Goal: Transaction & Acquisition: Obtain resource

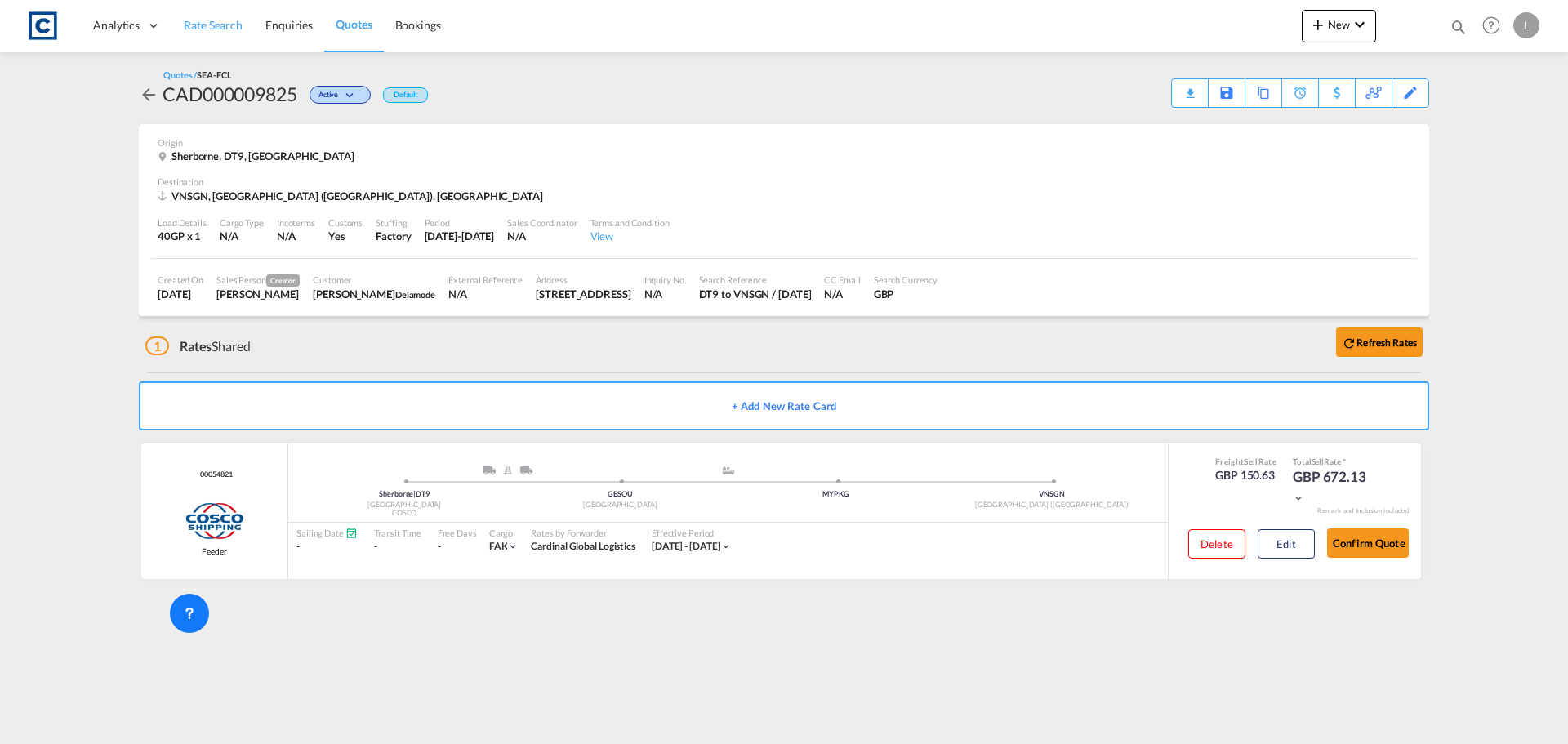
click at [209, 23] on span "Rate Search" at bounding box center [213, 25] width 59 height 14
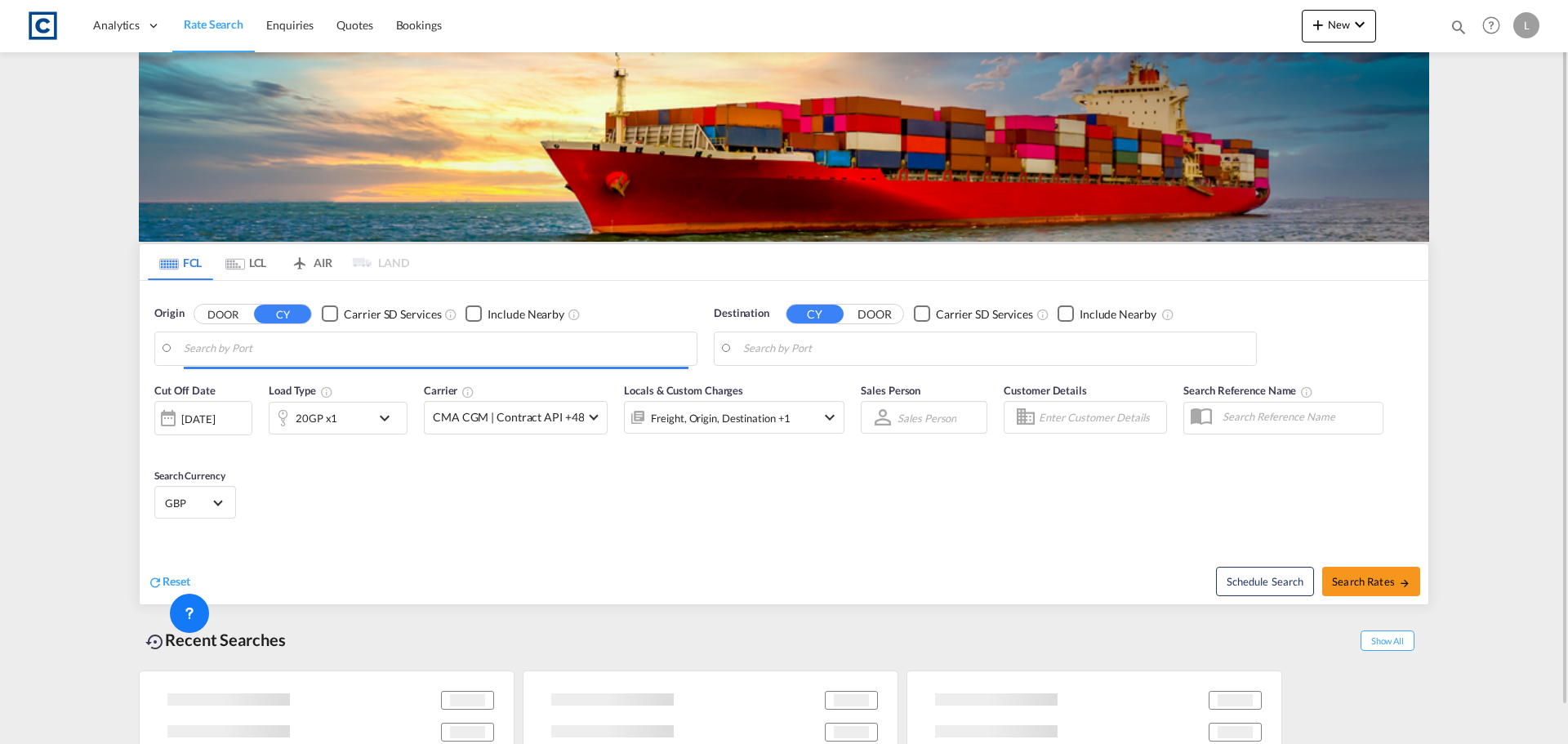
type input "GB-DT9, [GEOGRAPHIC_DATA]"
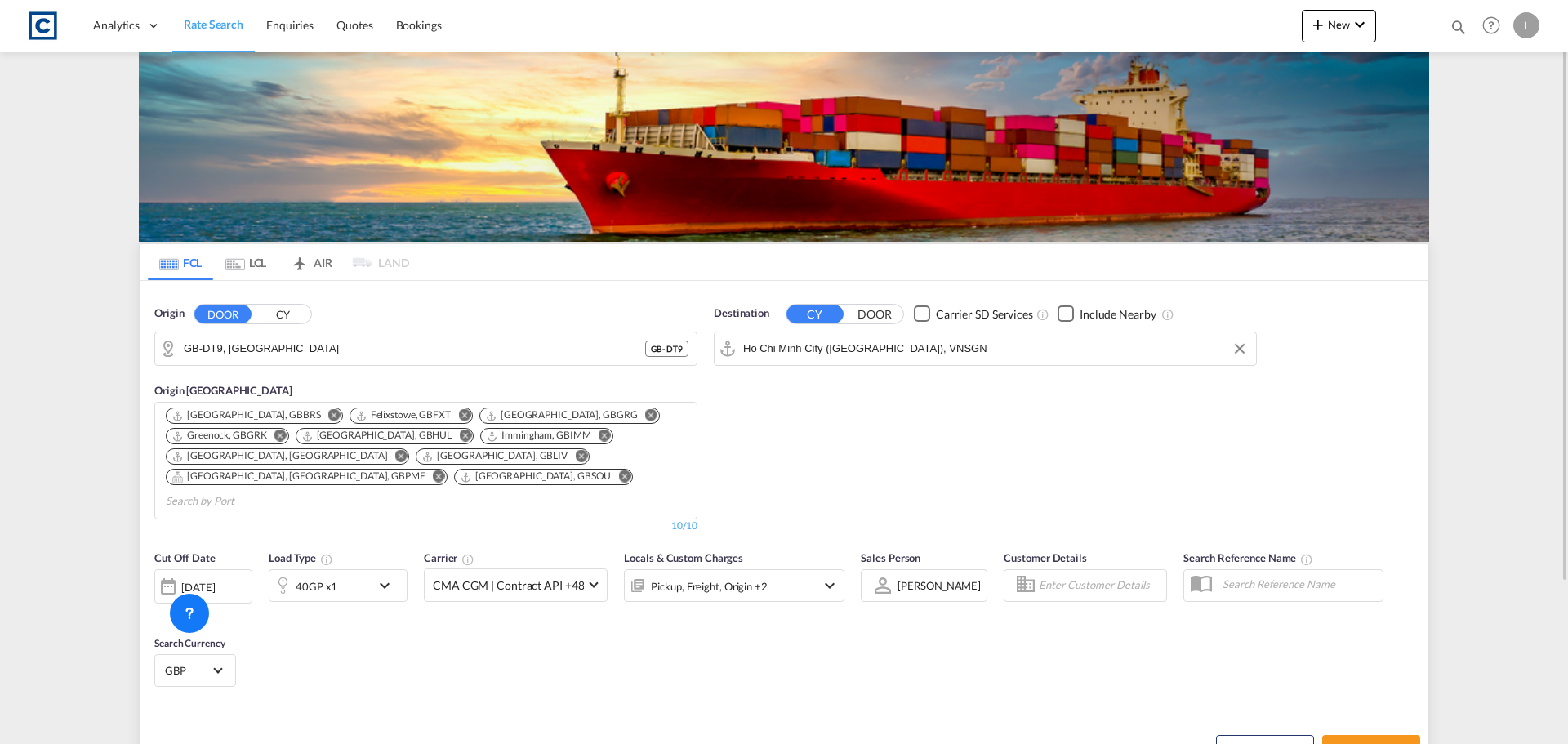
click at [795, 352] on input "Ho Chi Minh City ([GEOGRAPHIC_DATA]), VNSGN" at bounding box center [995, 348] width 504 height 24
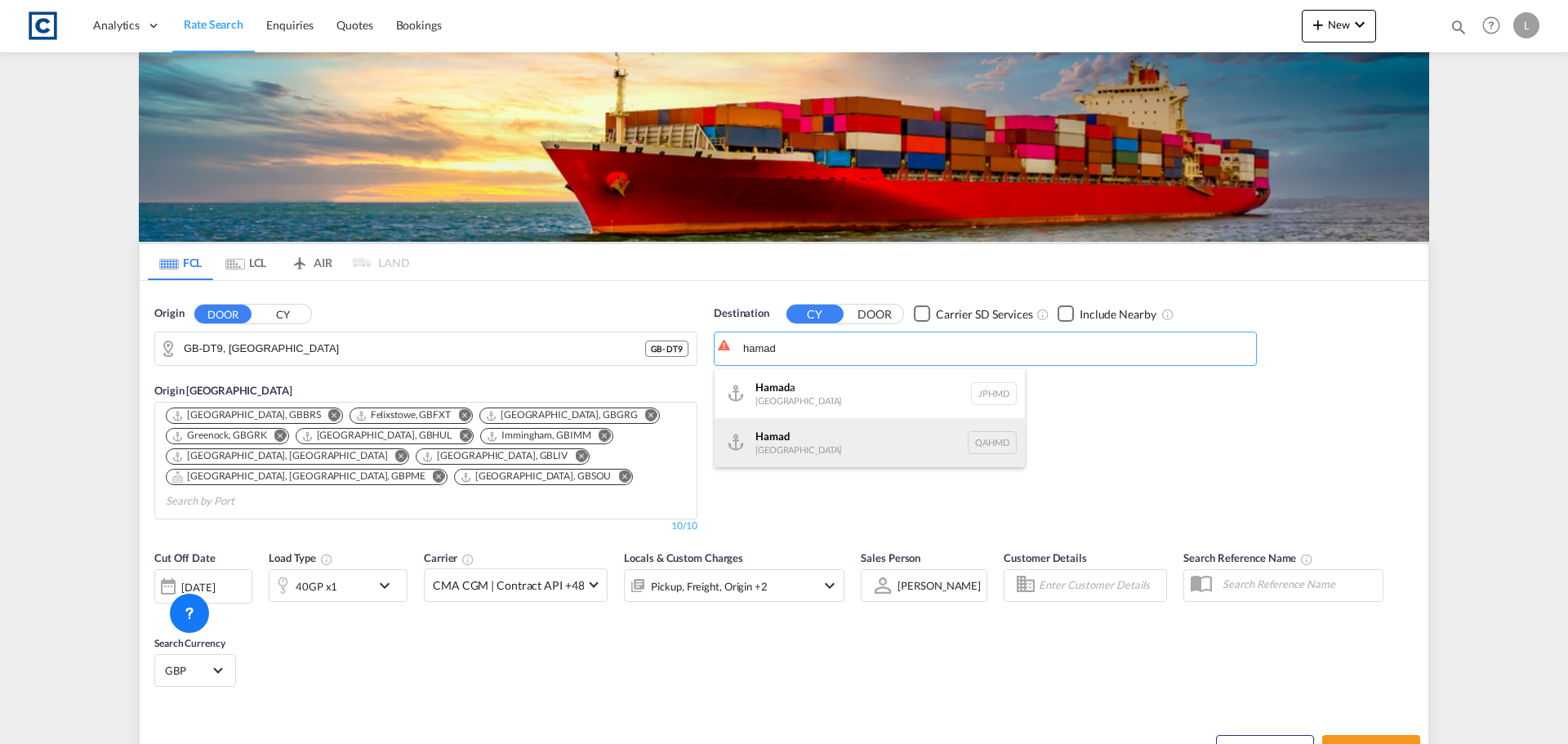
drag, startPoint x: 820, startPoint y: 448, endPoint x: 344, endPoint y: 408, distance: 477.7
click at [820, 450] on div "Hamad [GEOGRAPHIC_DATA] QAHMD" at bounding box center [869, 442] width 311 height 49
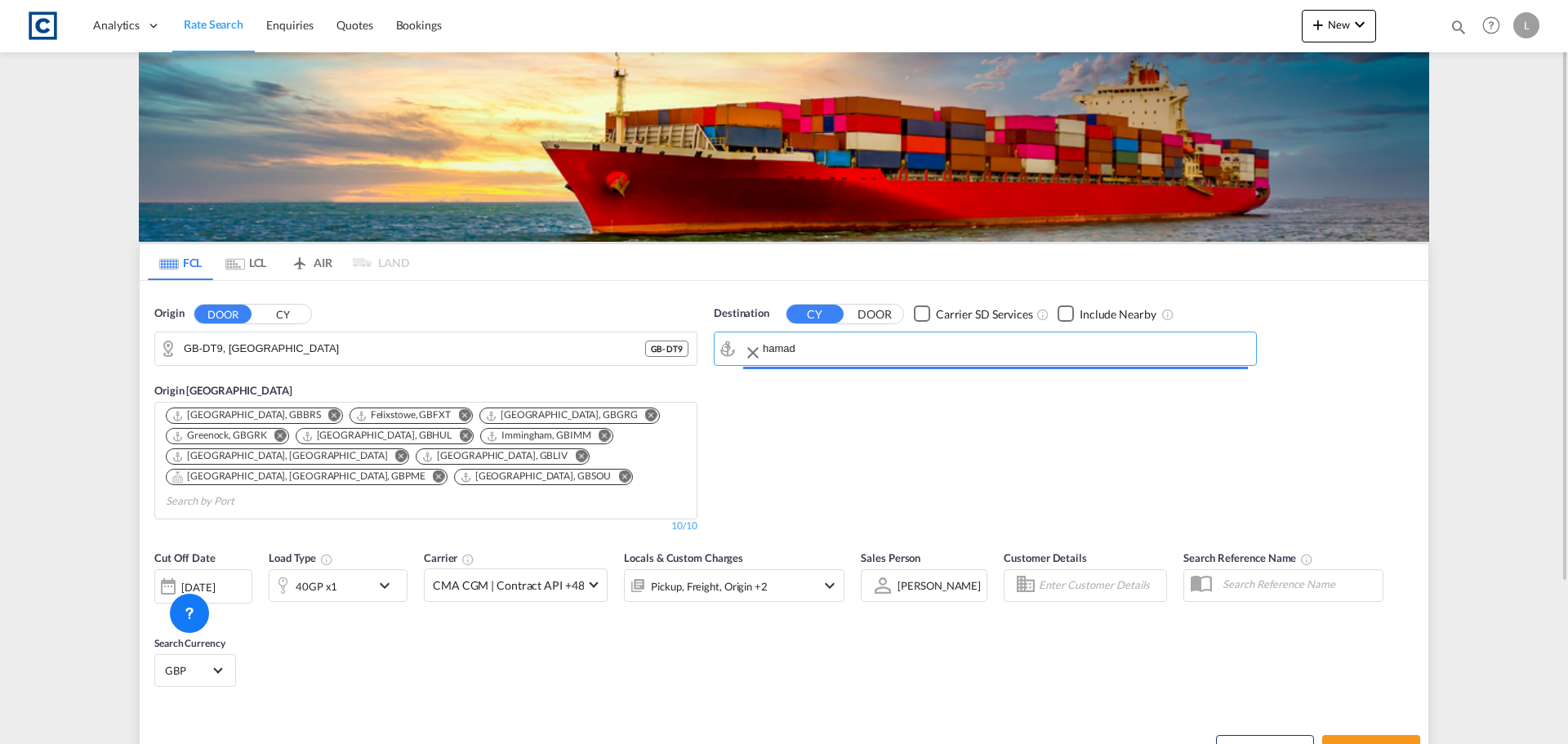
type input "Hamad, QAHMD"
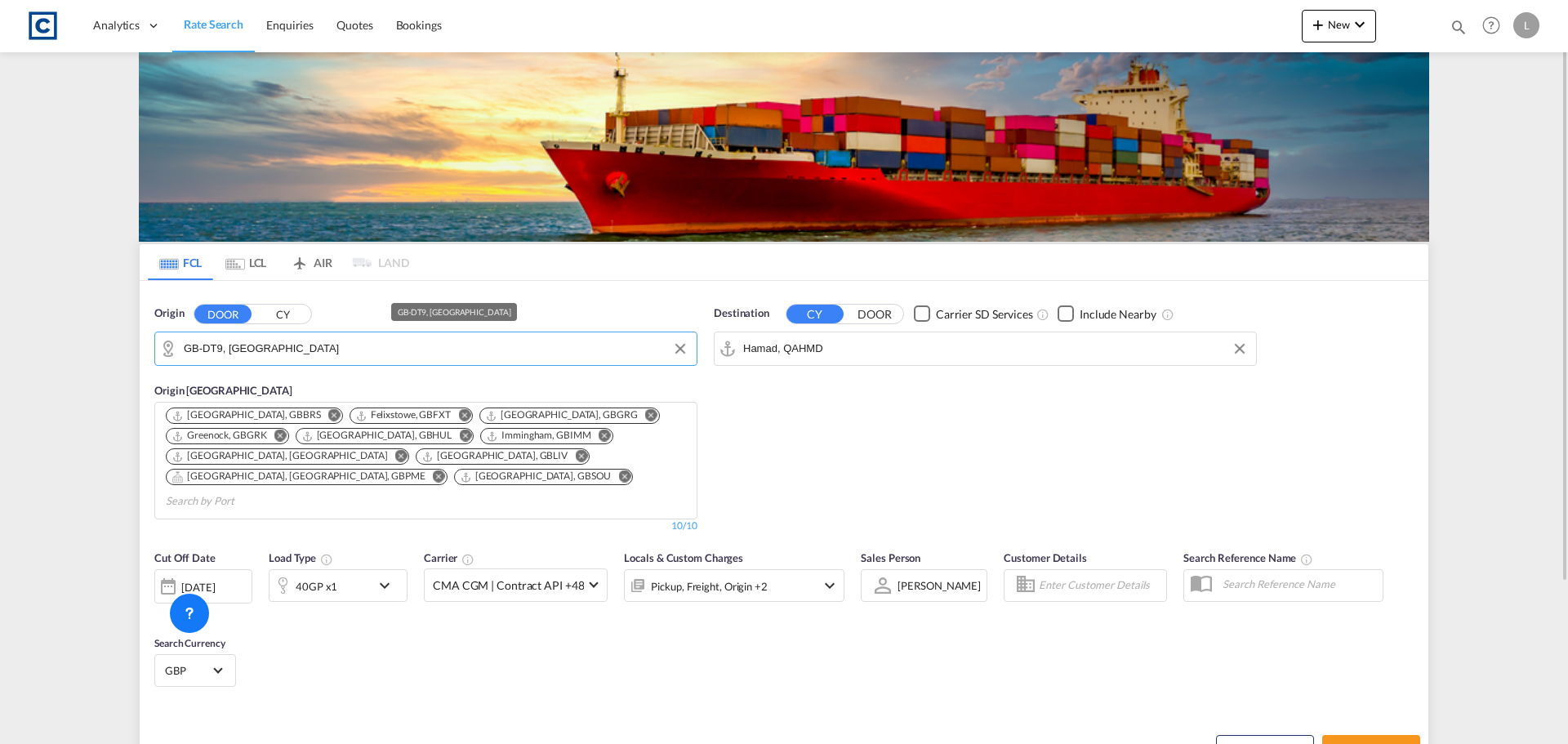
click at [301, 347] on input "GB-DT9, [GEOGRAPHIC_DATA]" at bounding box center [436, 348] width 504 height 24
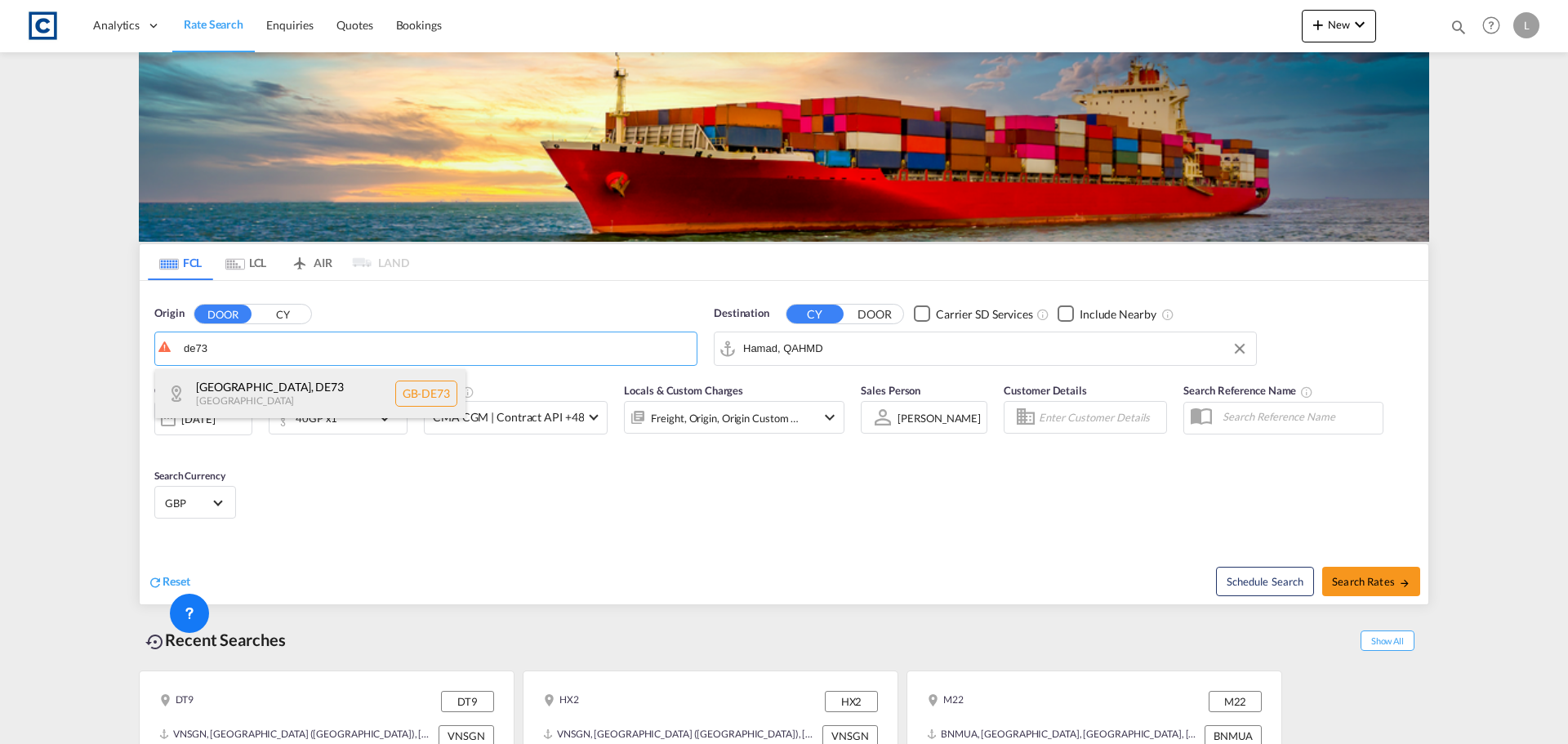
click at [301, 385] on div "[GEOGRAPHIC_DATA] [GEOGRAPHIC_DATA]-DE73" at bounding box center [310, 393] width 311 height 49
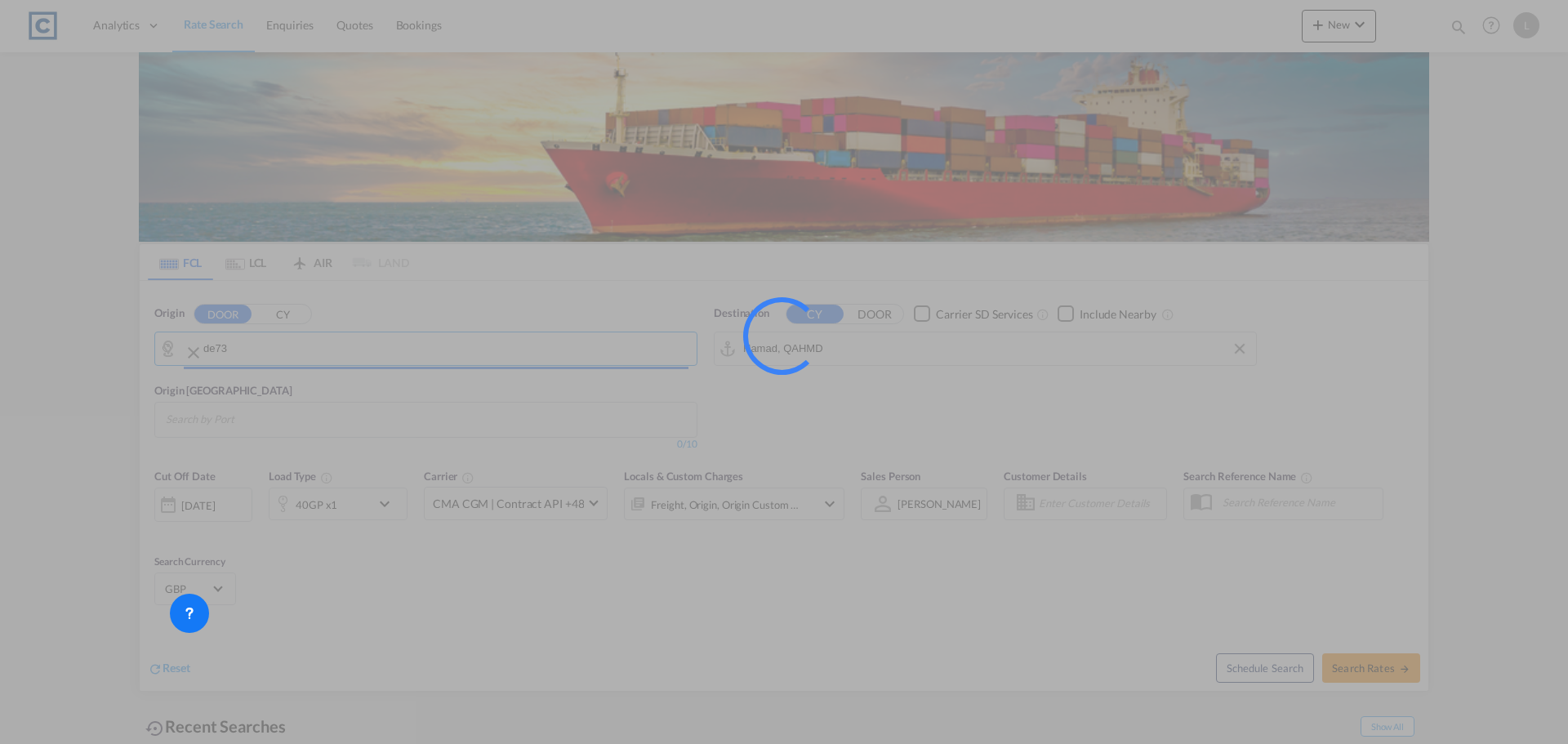
type input "GB-DE73, [GEOGRAPHIC_DATA]"
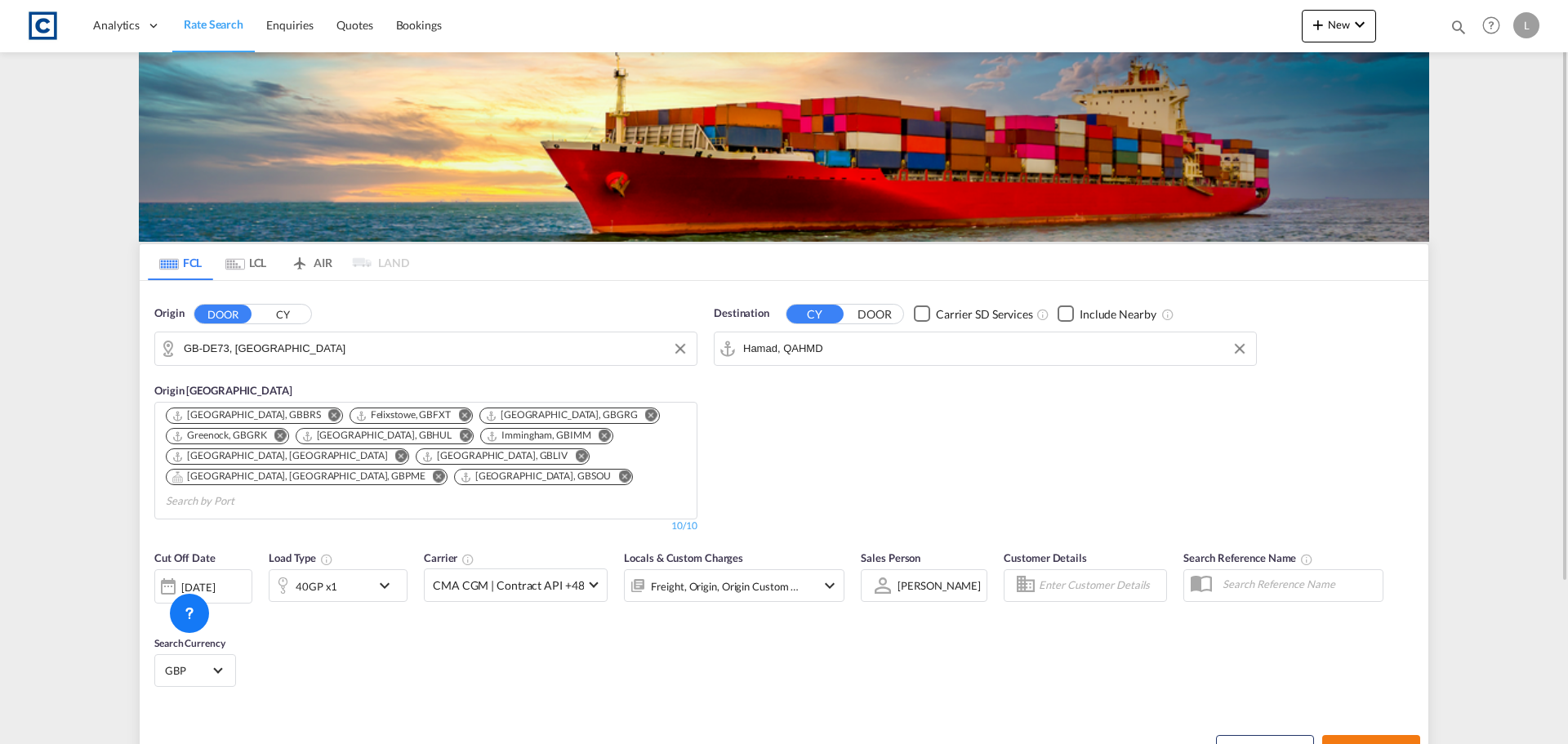
click at [1376, 743] on span "Search Rates" at bounding box center [1371, 749] width 78 height 13
type input "DE73 to QAHMD / [DATE]"
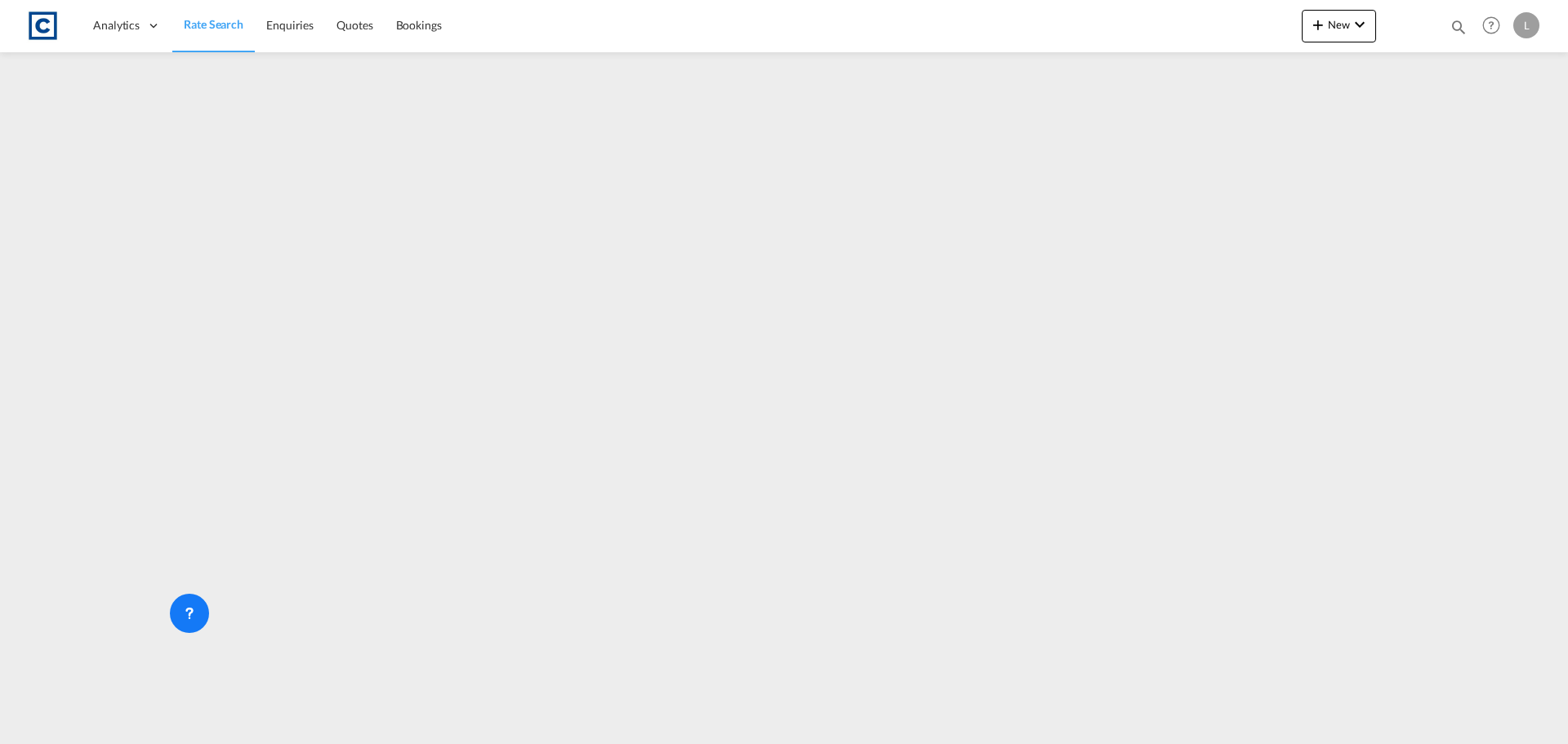
click at [216, 29] on span "Rate Search" at bounding box center [214, 24] width 60 height 14
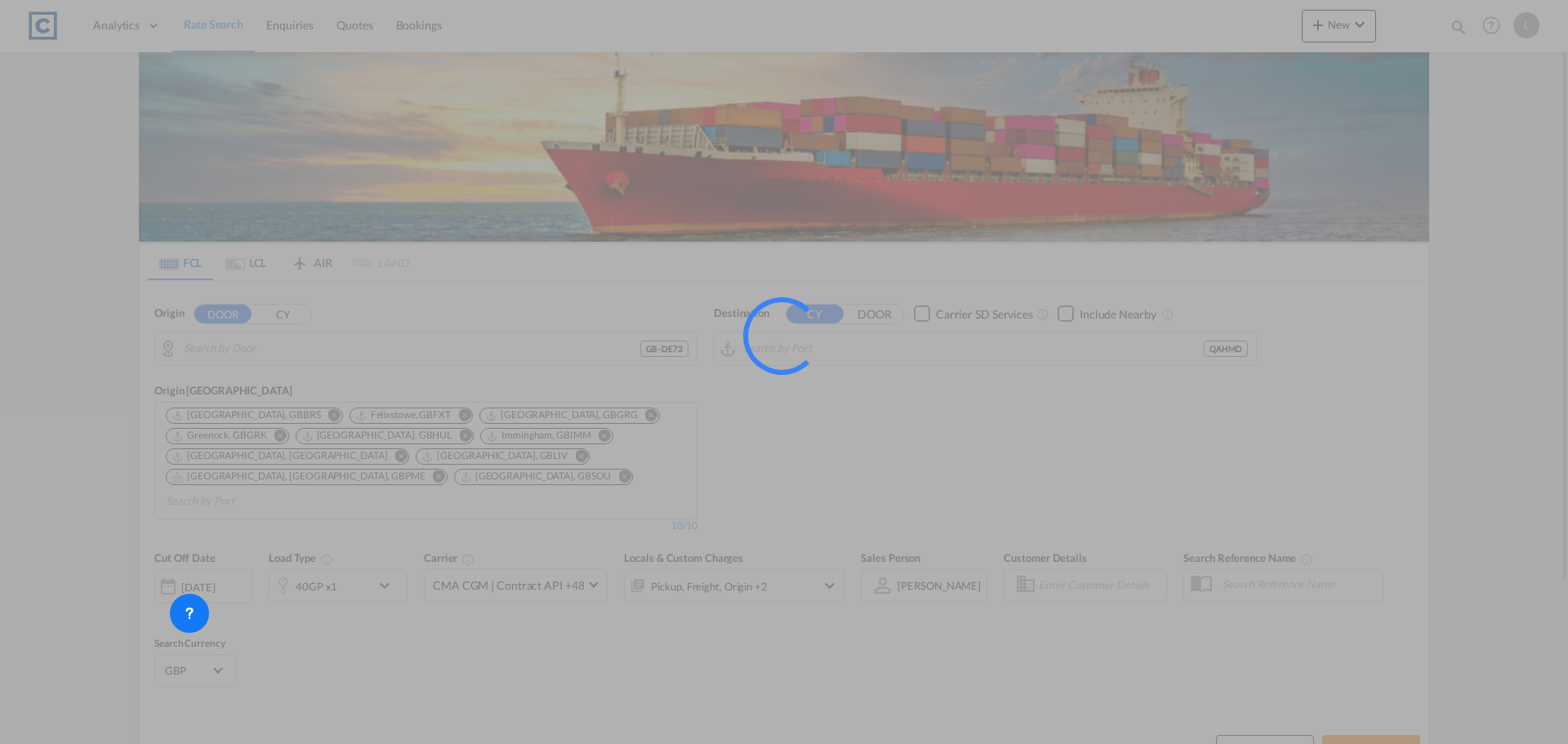
type input "GB-DE73, [GEOGRAPHIC_DATA]"
type input "Hamad, QAHMD"
